Goal: Task Accomplishment & Management: Use online tool/utility

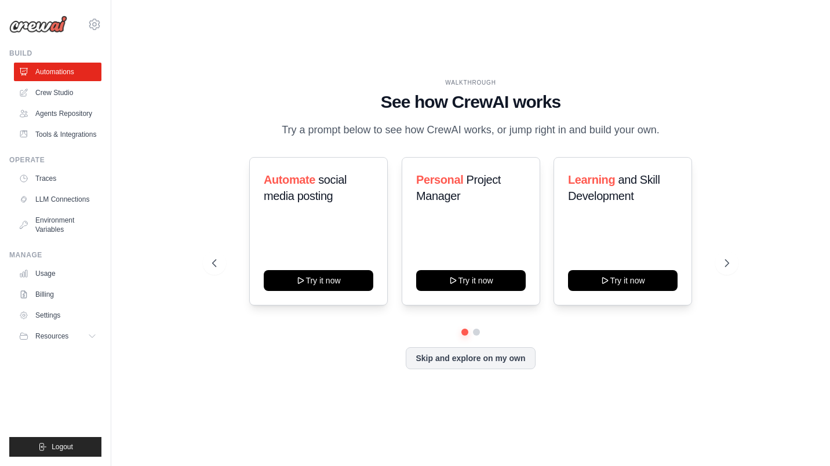
click at [56, 91] on link "Crew Studio" at bounding box center [57, 92] width 87 height 19
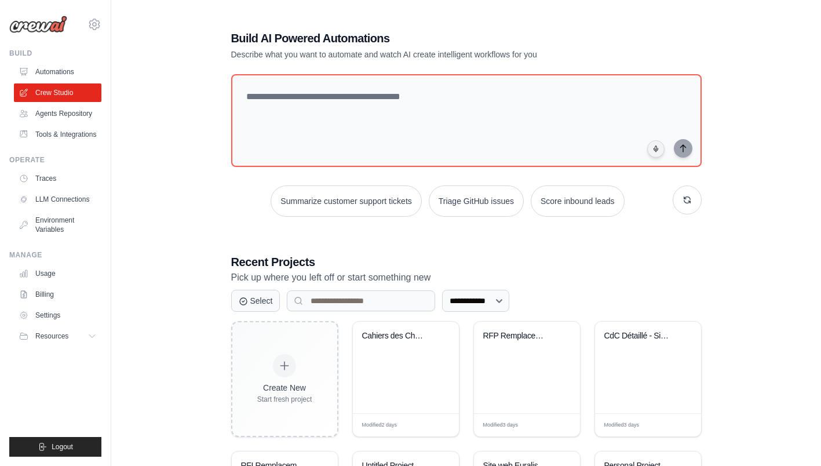
click at [419, 366] on div "Cahiers des Charges des Pocs" at bounding box center [406, 368] width 106 height 92
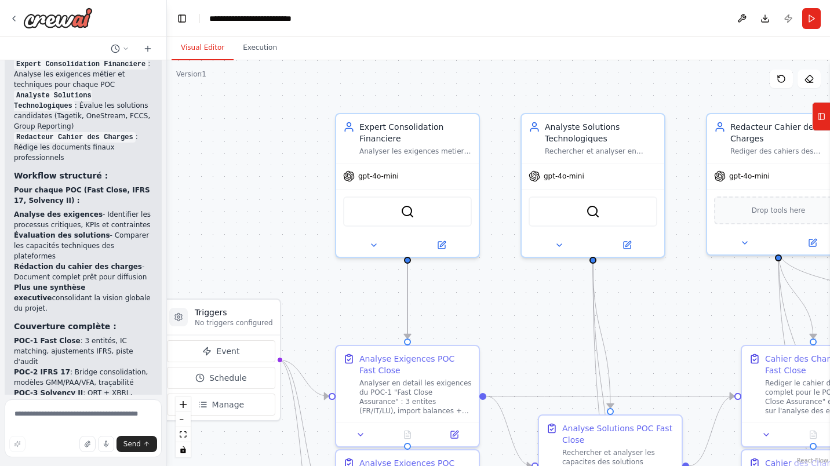
scroll to position [1595, 0]
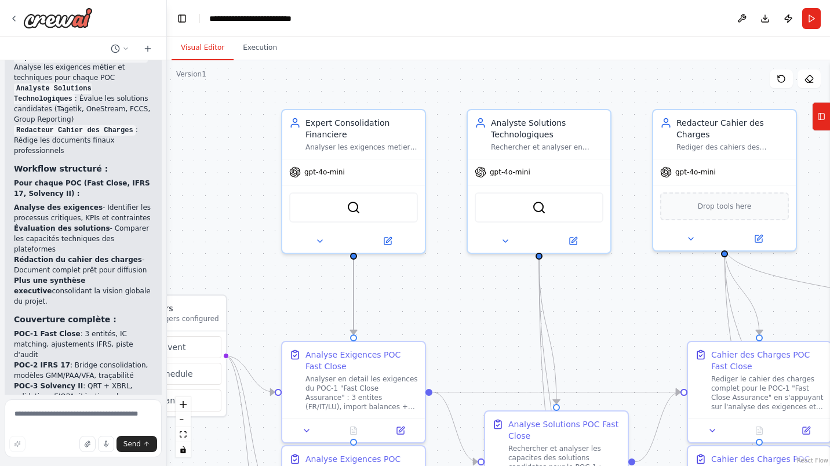
drag, startPoint x: 546, startPoint y: 328, endPoint x: 428, endPoint y: 319, distance: 118.0
click at [428, 319] on div ".deletable-edge-delete-btn { width: 20px; height: 20px; border: 0px solid #ffff…" at bounding box center [498, 263] width 663 height 406
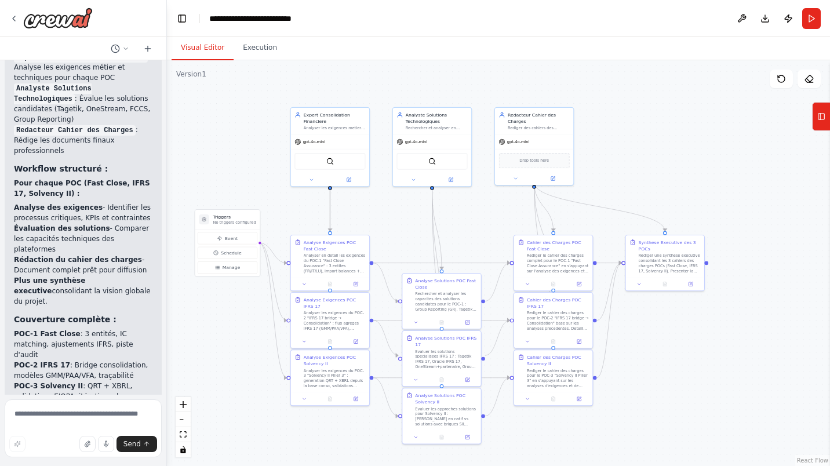
drag, startPoint x: 250, startPoint y: 83, endPoint x: 260, endPoint y: 78, distance: 11.4
click at [260, 78] on div ".deletable-edge-delete-btn { width: 20px; height: 20px; border: 0px solid #ffff…" at bounding box center [498, 263] width 663 height 406
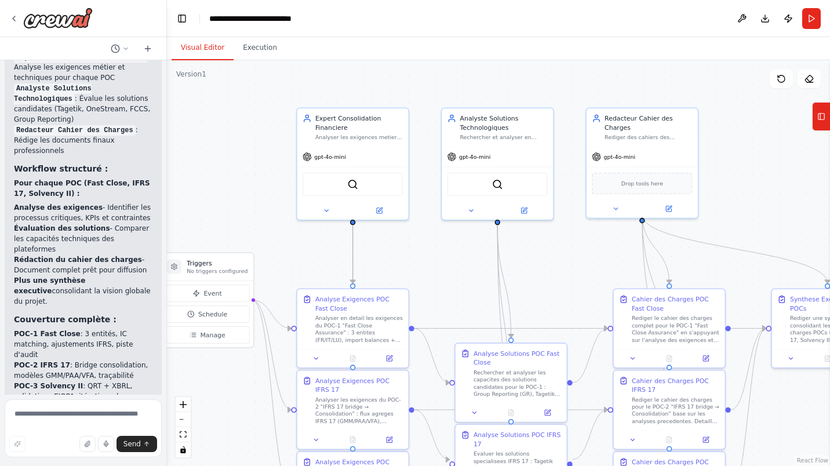
drag, startPoint x: 262, startPoint y: 160, endPoint x: 243, endPoint y: 181, distance: 28.3
click at [243, 181] on div ".deletable-edge-delete-btn { width: 20px; height: 20px; border: 0px solid #ffff…" at bounding box center [498, 263] width 663 height 406
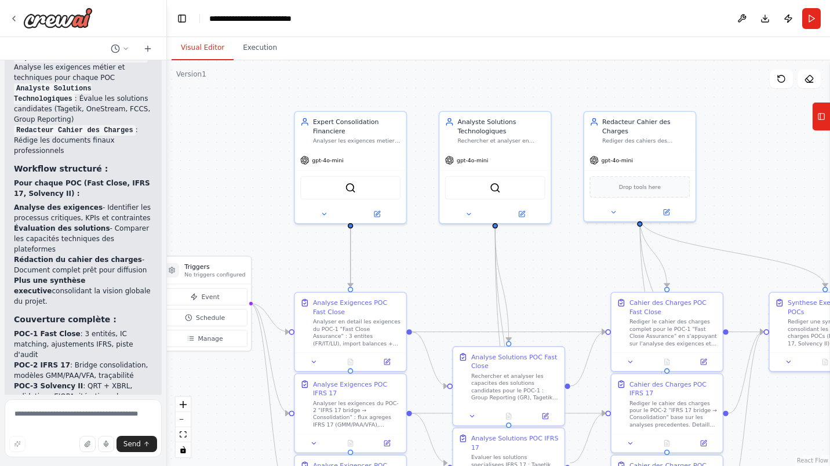
click at [13, 21] on icon at bounding box center [13, 18] width 9 height 9
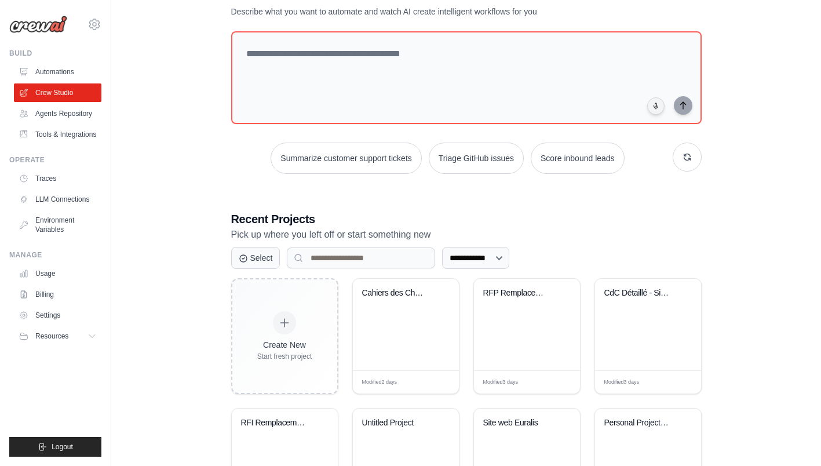
scroll to position [48, 0]
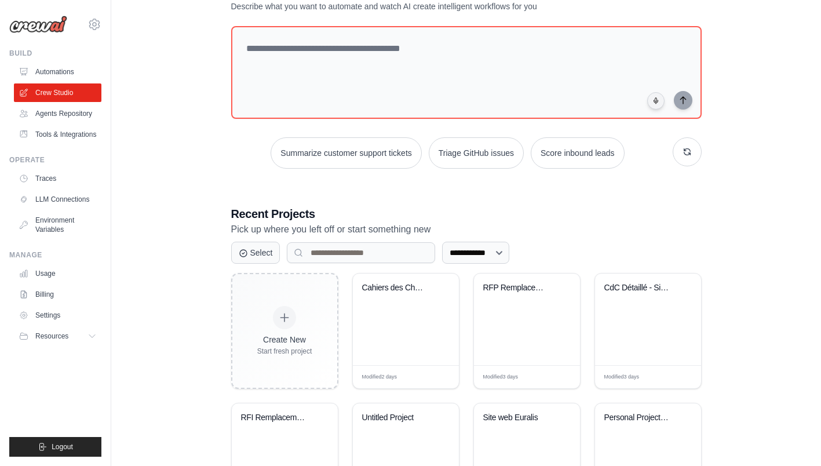
click at [628, 308] on div "CdC Détaillé - Site d'Assurance Cli..." at bounding box center [648, 319] width 106 height 92
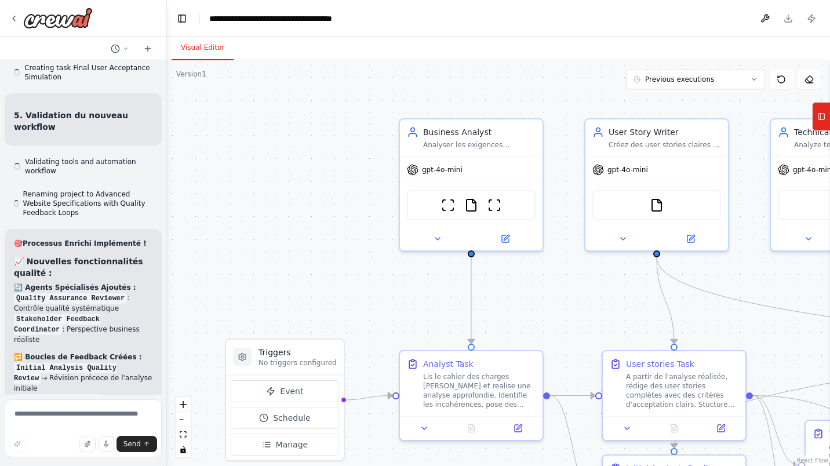
scroll to position [4482, 0]
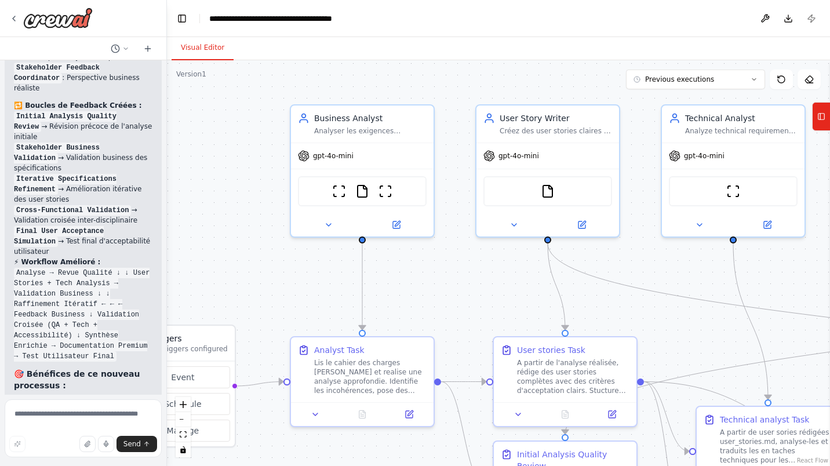
drag, startPoint x: 357, startPoint y: 166, endPoint x: 249, endPoint y: 152, distance: 109.8
click at [249, 152] on div ".deletable-edge-delete-btn { width: 20px; height: 20px; border: 0px solid #ffff…" at bounding box center [498, 263] width 663 height 406
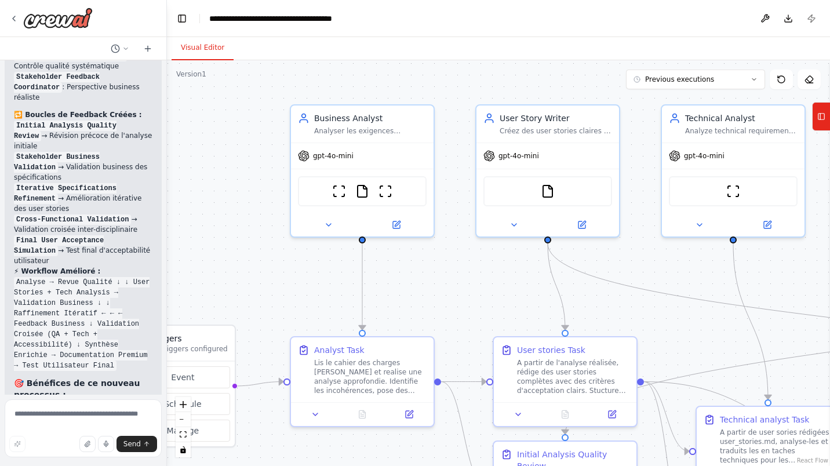
scroll to position [4491, 0]
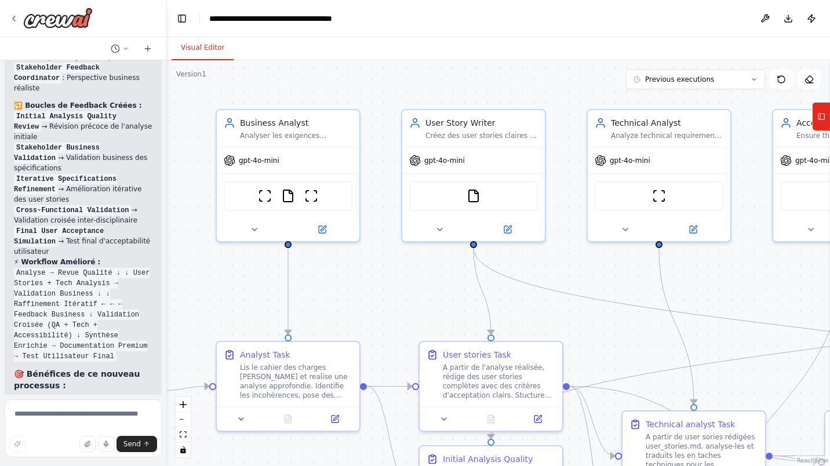
drag, startPoint x: 767, startPoint y: 258, endPoint x: 693, endPoint y: 263, distance: 74.3
click at [693, 263] on div ".deletable-edge-delete-btn { width: 20px; height: 20px; border: 0px solid #ffff…" at bounding box center [498, 263] width 663 height 406
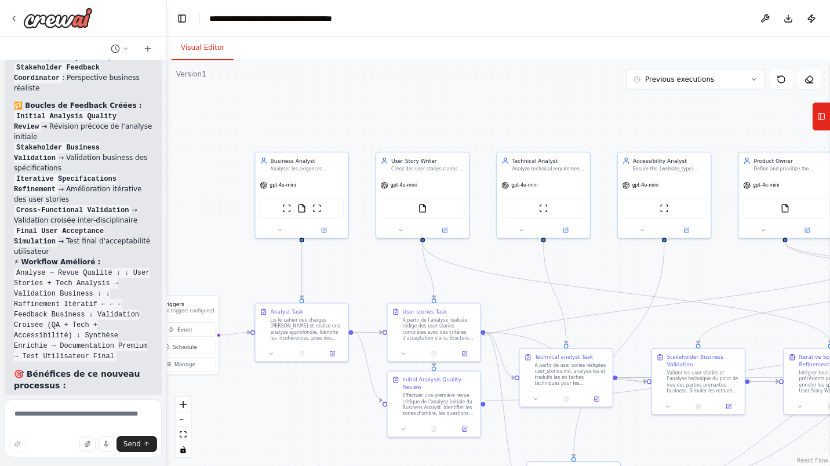
drag, startPoint x: 666, startPoint y: 118, endPoint x: 537, endPoint y: 107, distance: 130.3
click at [537, 107] on div ".deletable-edge-delete-btn { width: 20px; height: 20px; border: 0px solid #ffff…" at bounding box center [498, 263] width 663 height 406
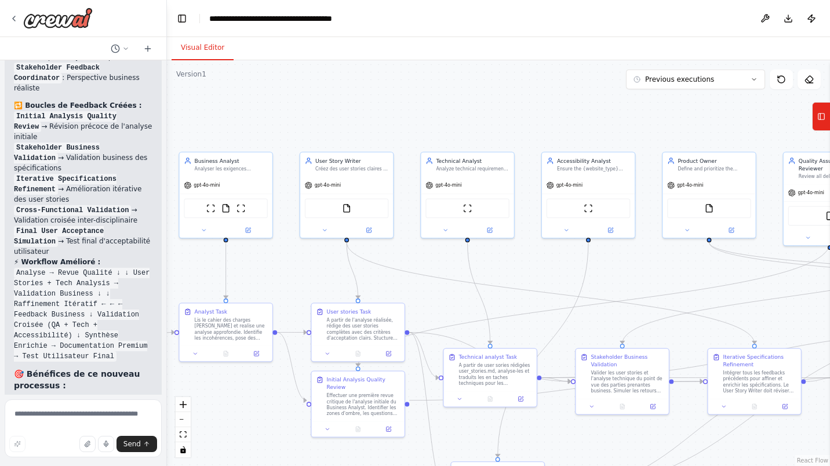
drag, startPoint x: 733, startPoint y: 133, endPoint x: 670, endPoint y: 133, distance: 62.6
click at [670, 133] on div ".deletable-edge-delete-btn { width: 20px; height: 20px; border: 0px solid #ffff…" at bounding box center [498, 263] width 663 height 406
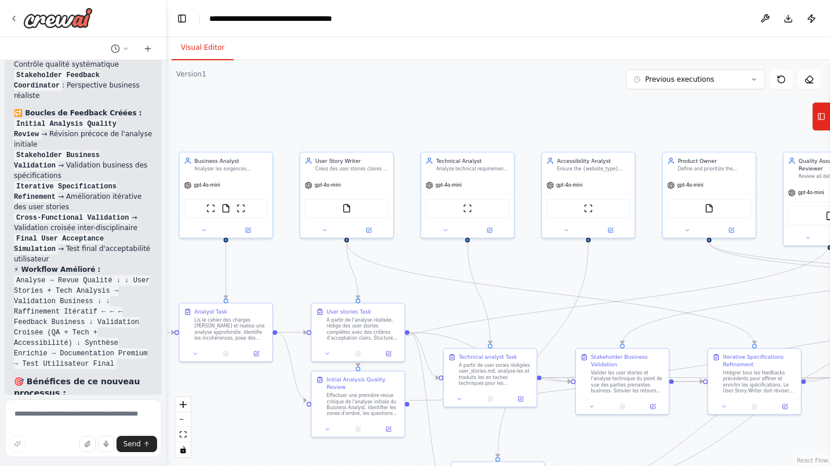
scroll to position [4487, 0]
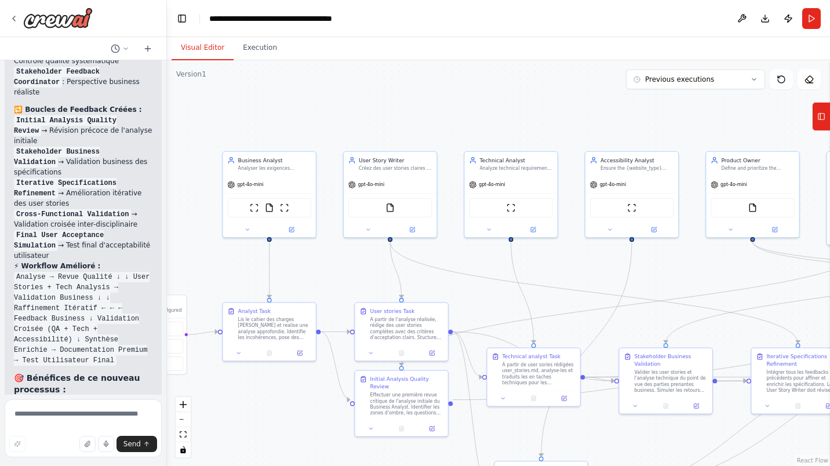
drag, startPoint x: 429, startPoint y: 116, endPoint x: 438, endPoint y: 116, distance: 9.3
click at [438, 116] on div ".deletable-edge-delete-btn { width: 20px; height: 20px; border: 0px solid #ffff…" at bounding box center [498, 263] width 663 height 406
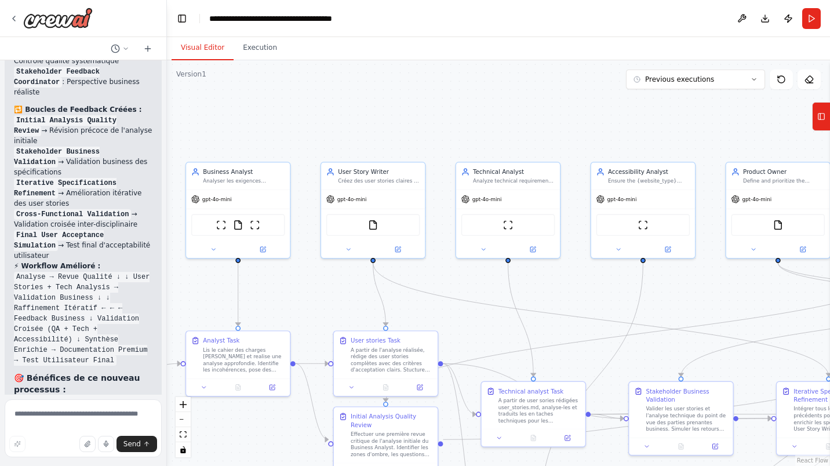
drag, startPoint x: 740, startPoint y: 137, endPoint x: 731, endPoint y: 133, distance: 10.1
click at [731, 133] on div ".deletable-edge-delete-btn { width: 20px; height: 20px; border: 0px solid #ffff…" at bounding box center [498, 263] width 663 height 406
click at [182, 16] on button "Toggle Left Sidebar" at bounding box center [182, 18] width 16 height 16
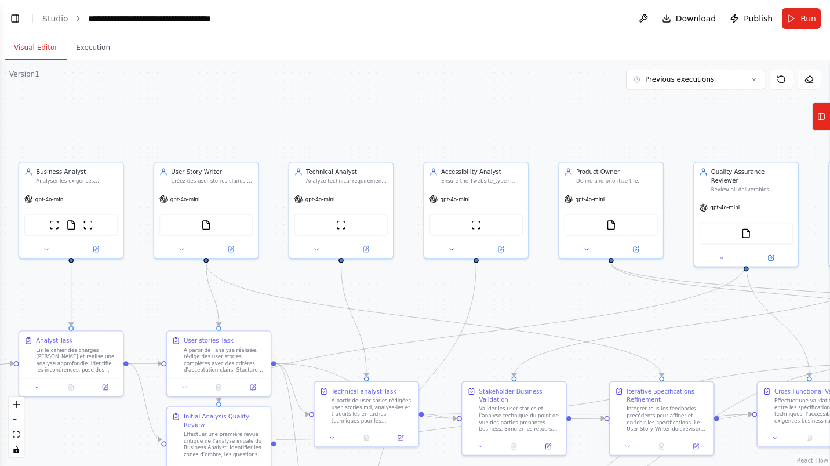
click at [54, 19] on link "Studio" at bounding box center [55, 18] width 26 height 9
click at [17, 16] on button "Toggle Left Sidebar" at bounding box center [15, 18] width 16 height 16
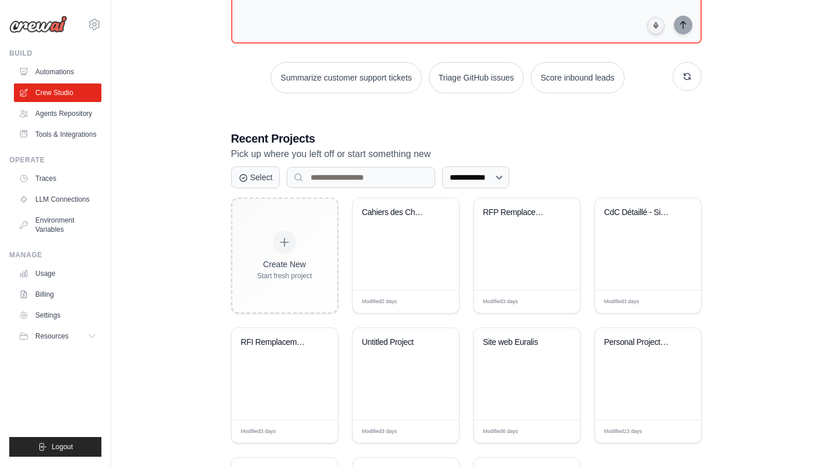
scroll to position [126, 0]
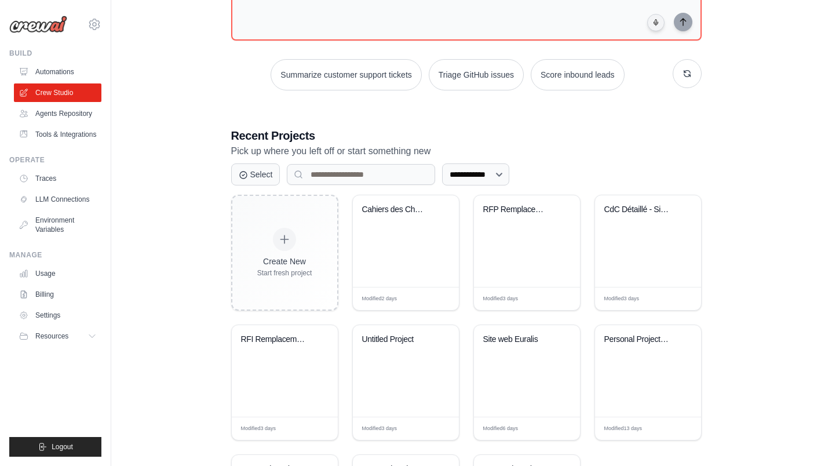
click at [279, 358] on div "RFI Remplacement SAP BFC - Projet C..." at bounding box center [285, 371] width 106 height 92
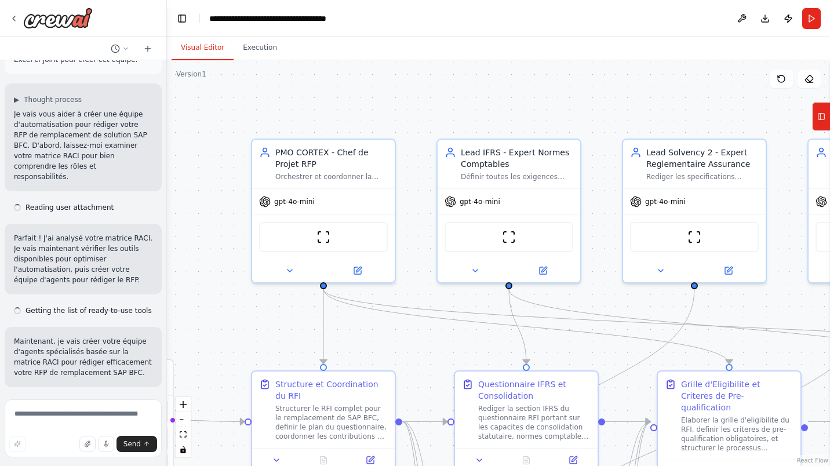
drag, startPoint x: 500, startPoint y: 92, endPoint x: 352, endPoint y: 112, distance: 149.1
click at [352, 112] on div ".deletable-edge-delete-btn { width: 20px; height: 20px; border: 0px solid #ffff…" at bounding box center [498, 263] width 663 height 406
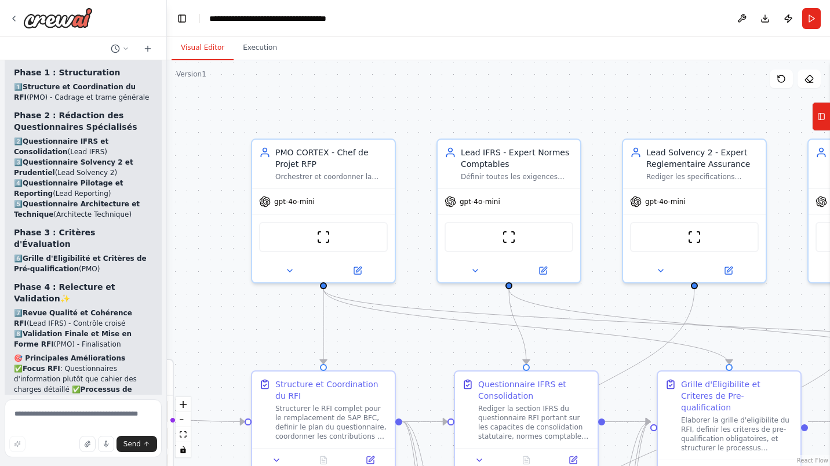
scroll to position [2974, 0]
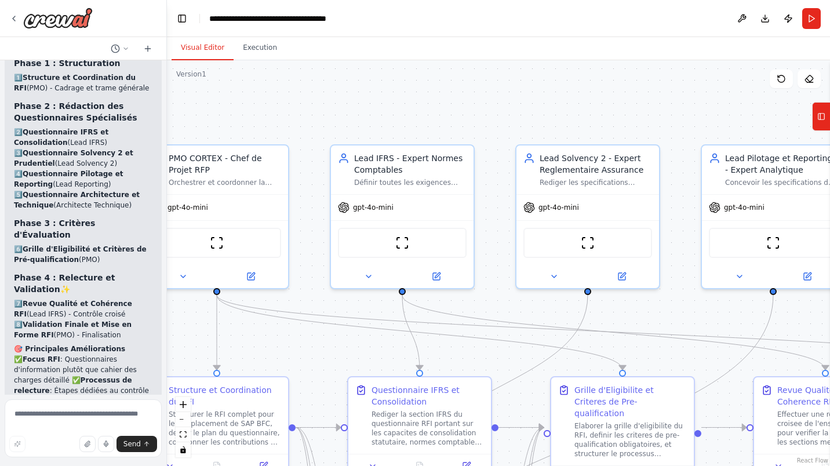
drag, startPoint x: 559, startPoint y: 119, endPoint x: 433, endPoint y: 125, distance: 125.9
click at [433, 125] on div ".deletable-edge-delete-btn { width: 20px; height: 20px; border: 0px solid #ffff…" at bounding box center [498, 263] width 663 height 406
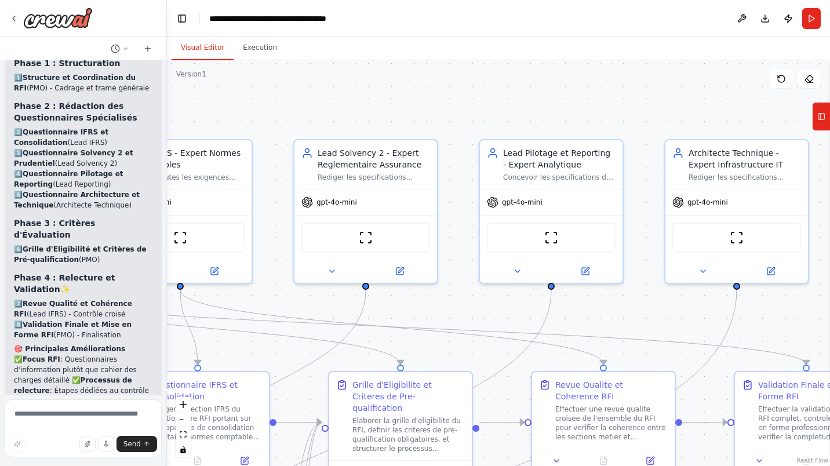
drag, startPoint x: 668, startPoint y: 116, endPoint x: 465, endPoint y: 110, distance: 202.9
click at [465, 110] on div ".deletable-edge-delete-btn { width: 20px; height: 20px; border: 0px solid #ffff…" at bounding box center [498, 263] width 663 height 406
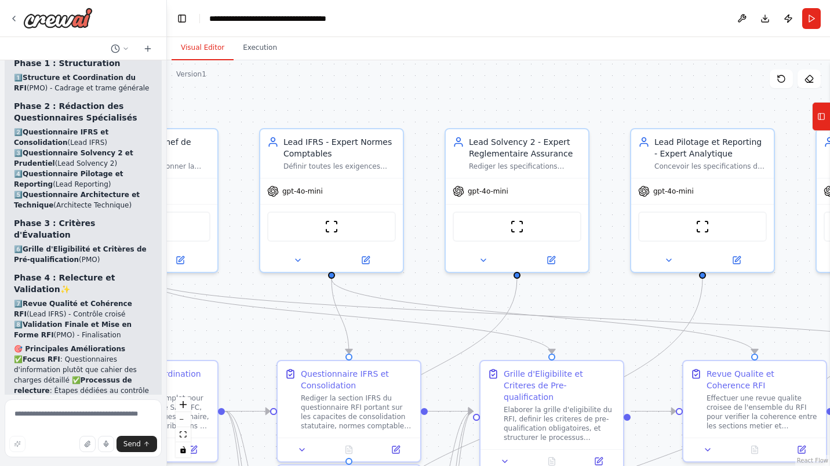
drag, startPoint x: 461, startPoint y: 104, endPoint x: 612, endPoint y: 93, distance: 151.6
click at [612, 93] on div ".deletable-edge-delete-btn { width: 20px; height: 20px; border: 0px solid #ffff…" at bounding box center [498, 263] width 663 height 406
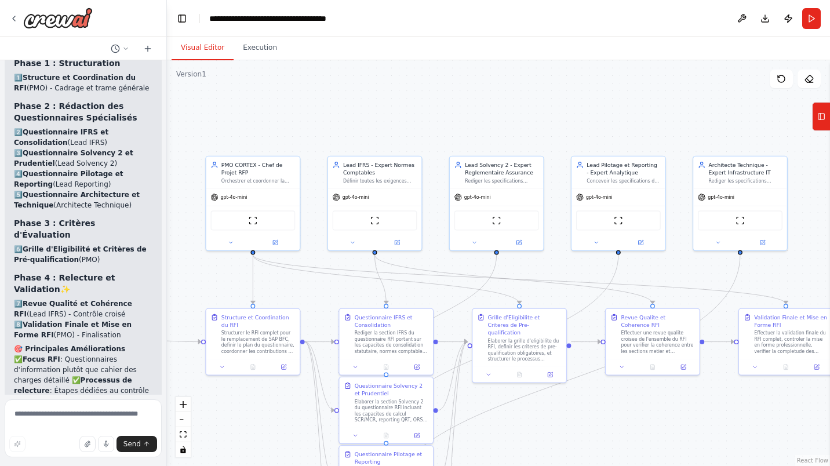
drag, startPoint x: 459, startPoint y: 155, endPoint x: 475, endPoint y: 107, distance: 50.4
click at [475, 107] on div ".deletable-edge-delete-btn { width: 20px; height: 20px; border: 0px solid #ffff…" at bounding box center [498, 263] width 663 height 406
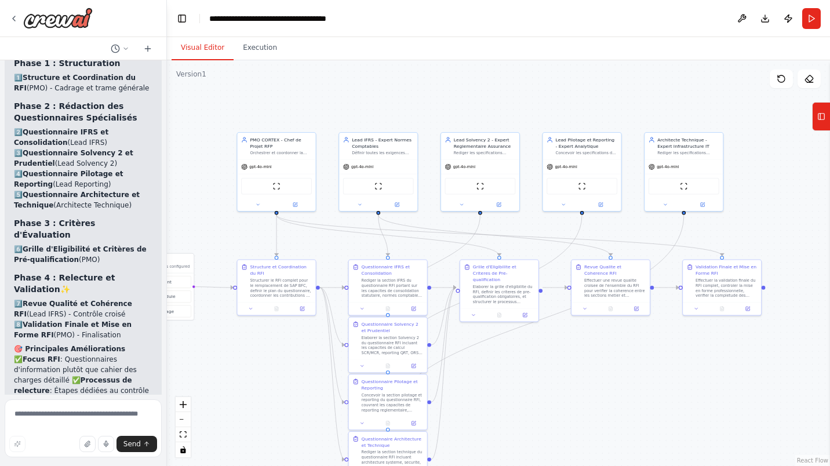
drag, startPoint x: 520, startPoint y: 421, endPoint x: 492, endPoint y: 345, distance: 80.6
click at [497, 345] on div ".deletable-edge-delete-btn { width: 20px; height: 20px; border: 0px solid #ffff…" at bounding box center [498, 263] width 663 height 406
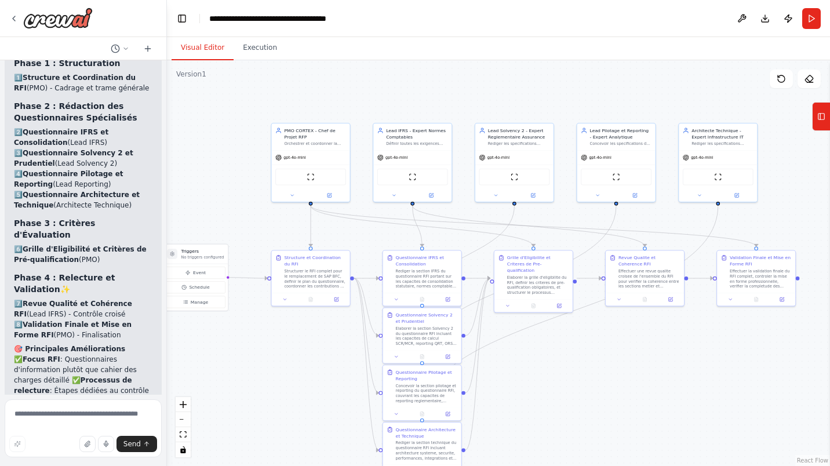
drag, startPoint x: 248, startPoint y: 89, endPoint x: 276, endPoint y: 96, distance: 29.1
click at [276, 96] on div ".deletable-edge-delete-btn { width: 20px; height: 20px; border: 0px solid #ffff…" at bounding box center [498, 263] width 663 height 406
click at [456, 86] on div ".deletable-edge-delete-btn { width: 20px; height: 20px; border: 0px solid #ffff…" at bounding box center [498, 263] width 663 height 406
click at [18, 20] on icon at bounding box center [13, 18] width 9 height 9
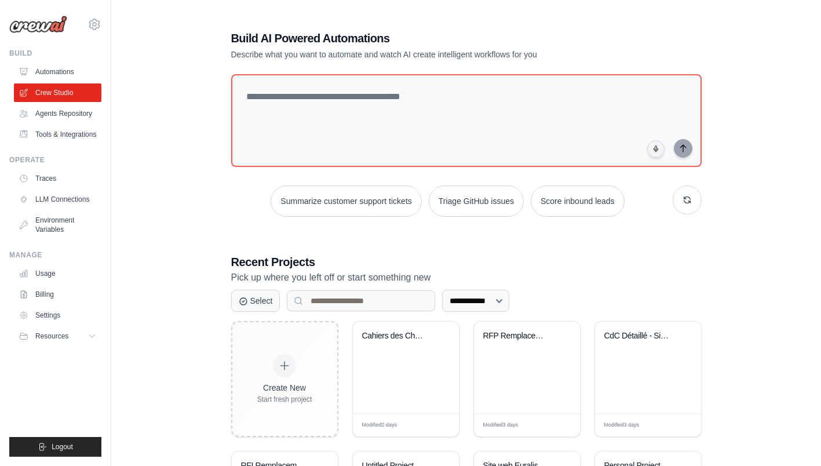
scroll to position [126, 0]
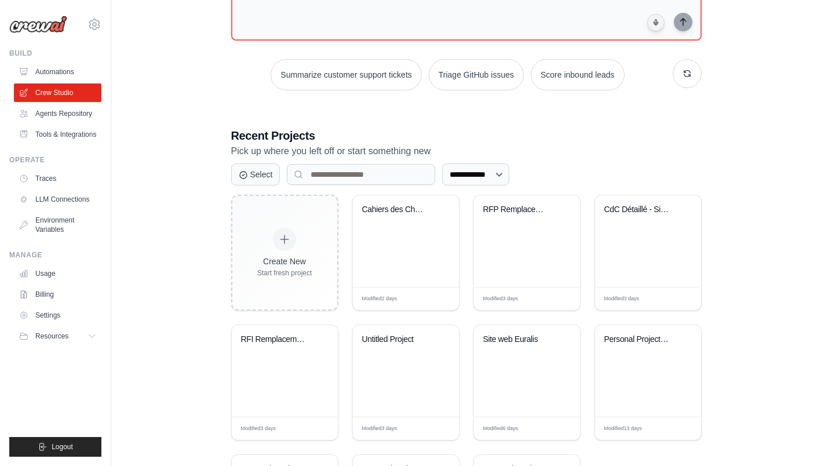
click at [626, 242] on div "CdC Détaillé - Site d'Assurance Cli..." at bounding box center [648, 241] width 106 height 92
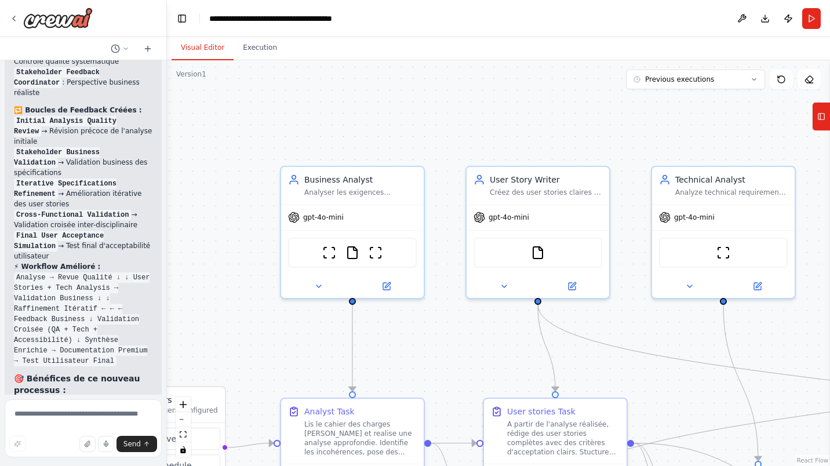
drag, startPoint x: 552, startPoint y: 101, endPoint x: 433, endPoint y: 149, distance: 127.9
click at [433, 149] on div ".deletable-edge-delete-btn { width: 20px; height: 20px; border: 0px solid #ffff…" at bounding box center [498, 263] width 663 height 406
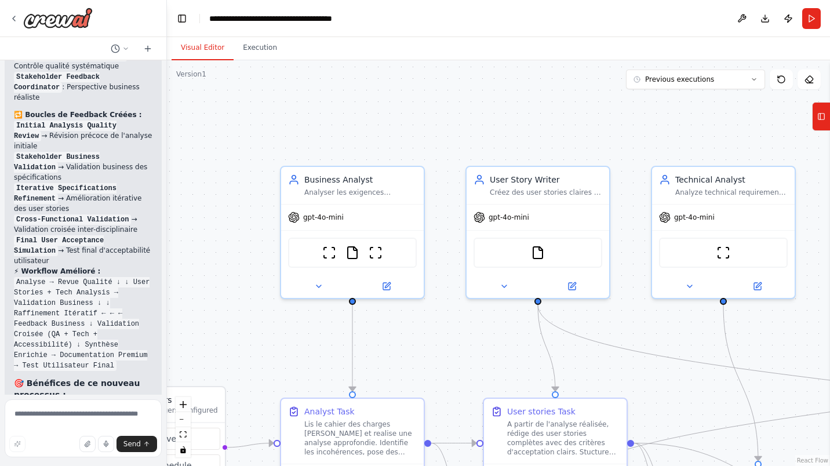
scroll to position [4491, 0]
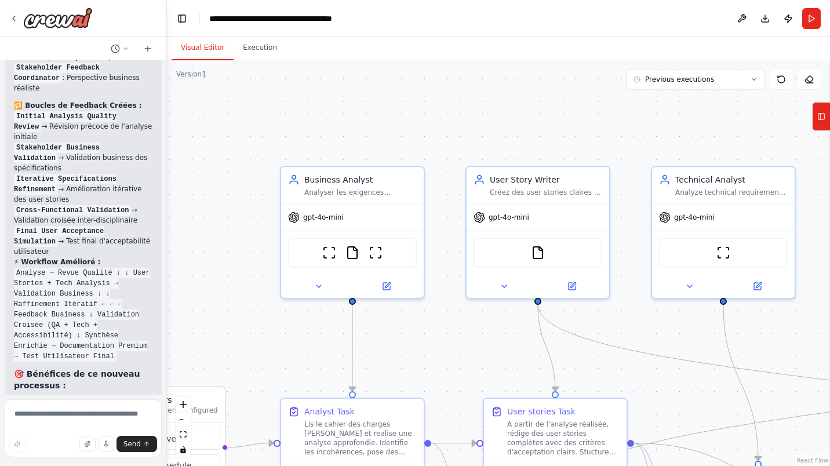
click at [383, 283] on icon at bounding box center [386, 286] width 7 height 7
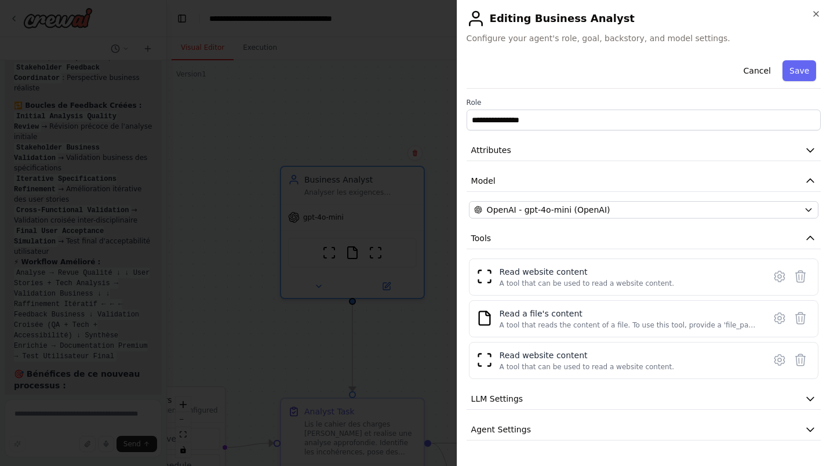
click at [742, 321] on div "A tool that reads the content of a file. To use this tool, provide a 'file_path…" at bounding box center [628, 324] width 258 height 9
click at [772, 277] on icon at bounding box center [779, 276] width 14 height 14
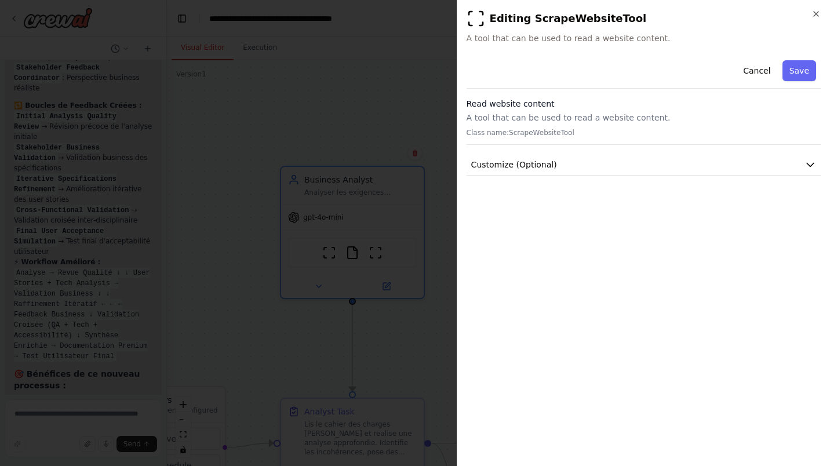
click at [812, 161] on icon "button" at bounding box center [810, 165] width 12 height 12
